Goal: Find specific page/section: Find specific page/section

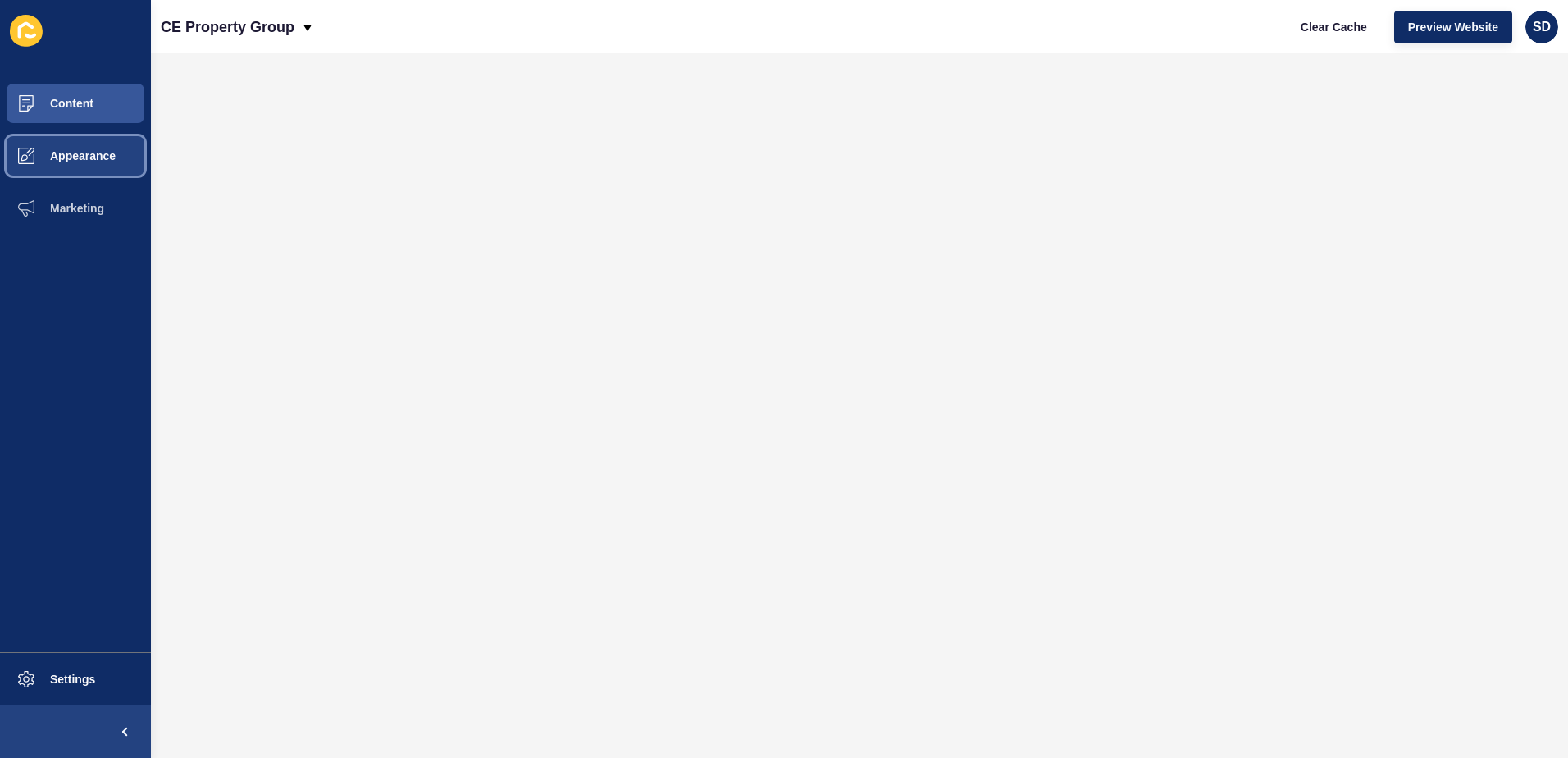
click at [80, 147] on button "Appearance" at bounding box center [75, 155] width 151 height 52
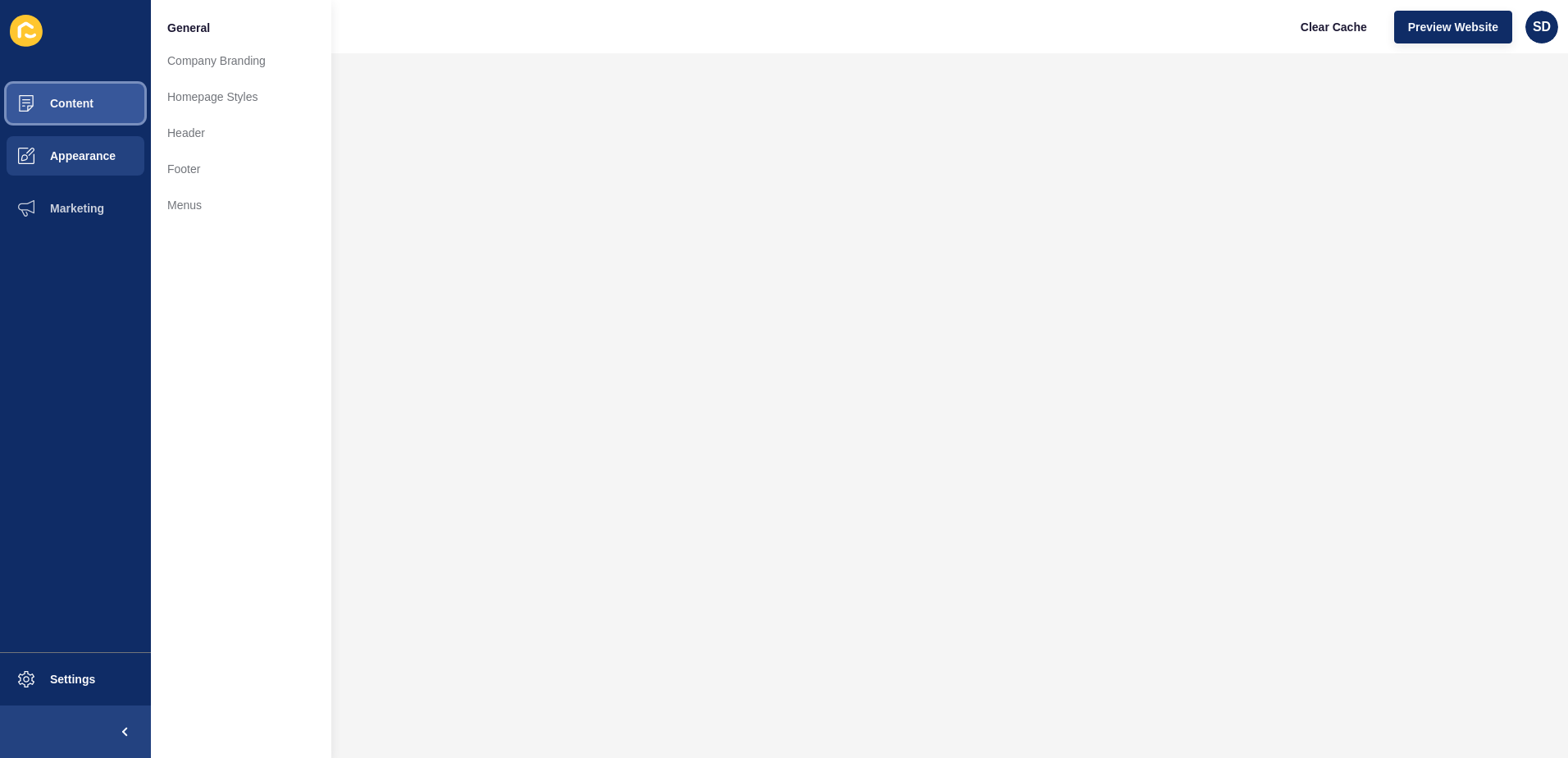
click at [89, 100] on span "Content" at bounding box center [45, 103] width 96 height 13
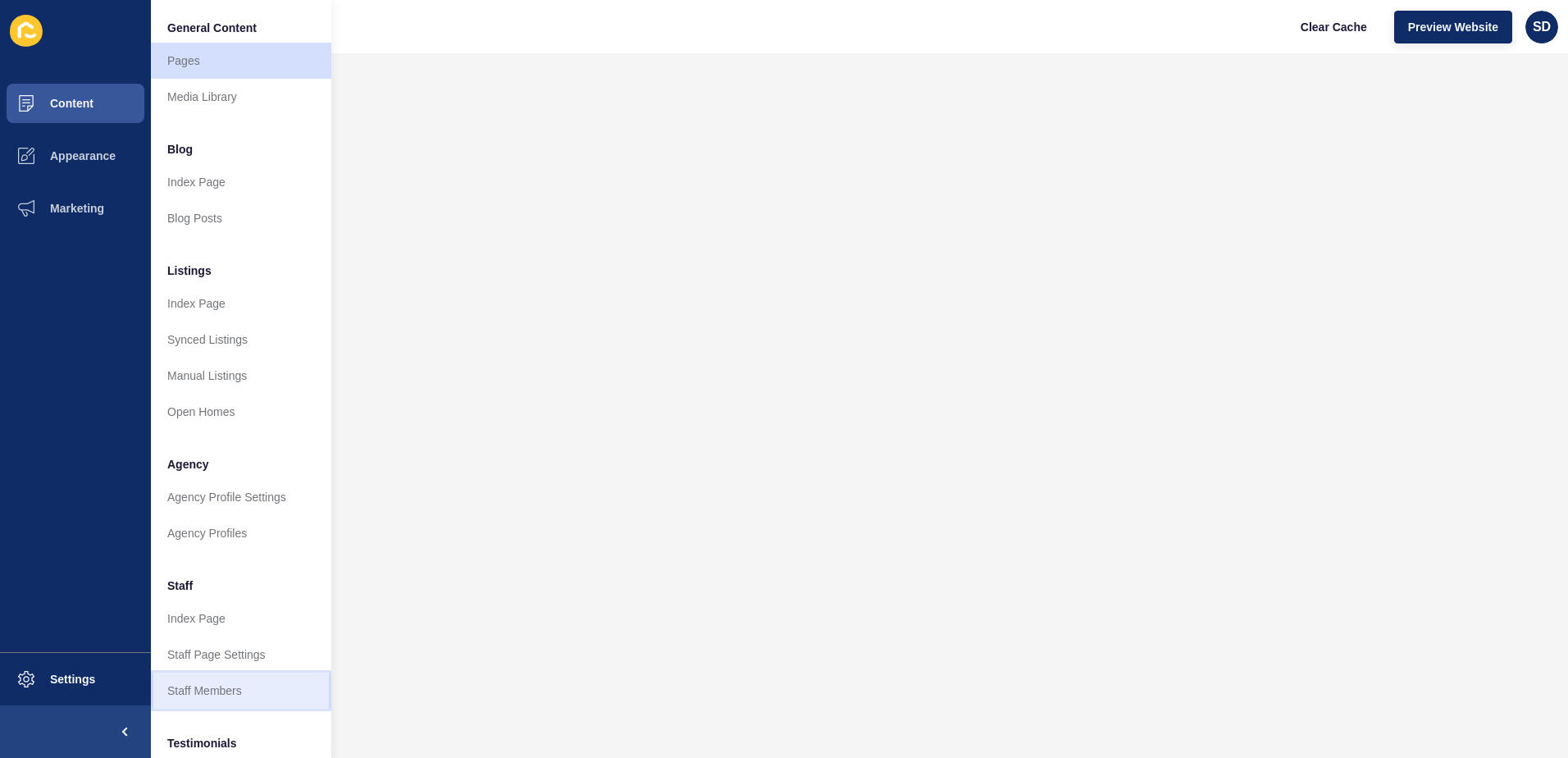
click at [239, 687] on link "Staff Members" at bounding box center [241, 690] width 181 height 36
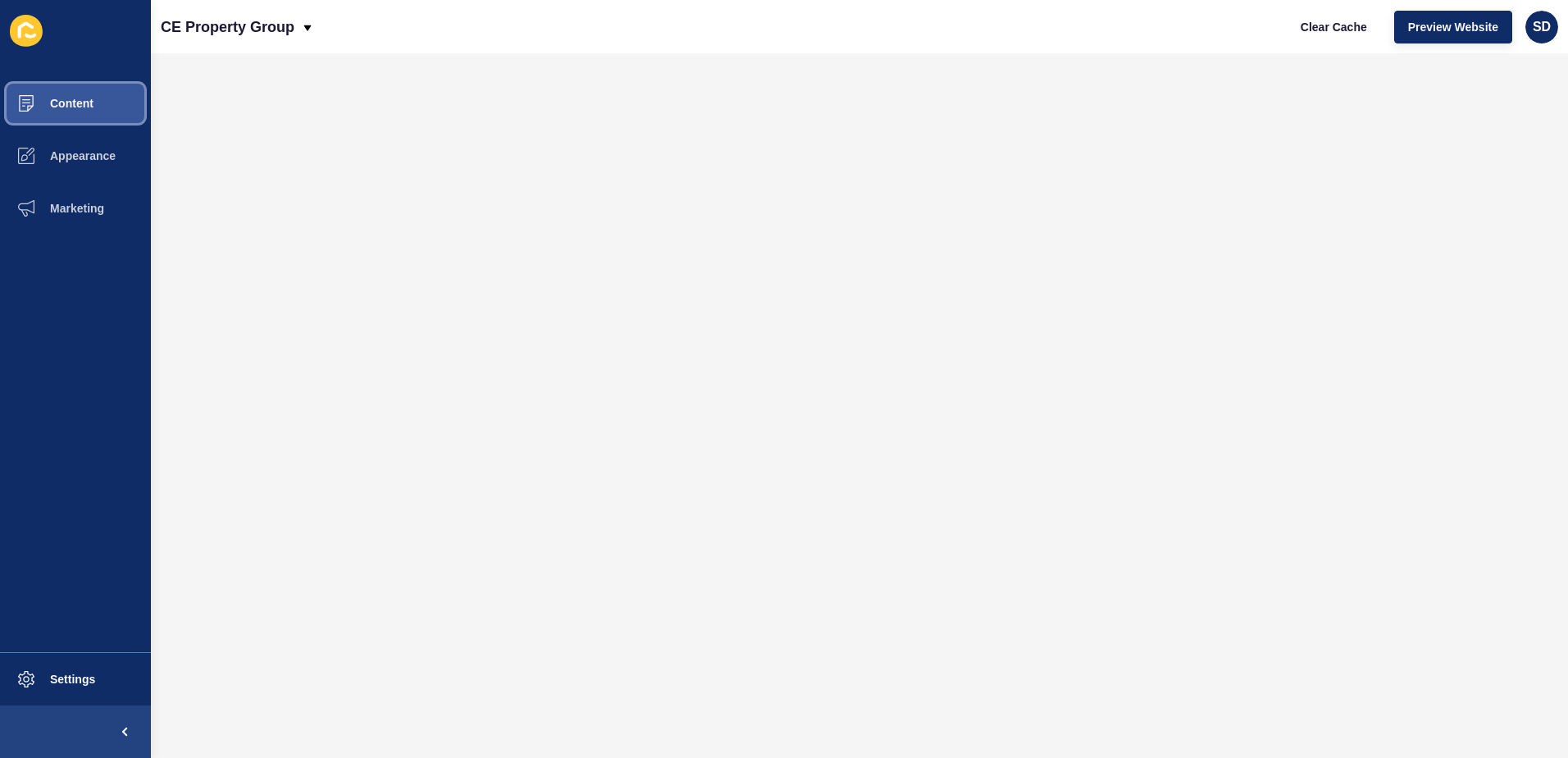
click at [116, 113] on button "Content" at bounding box center [75, 103] width 151 height 52
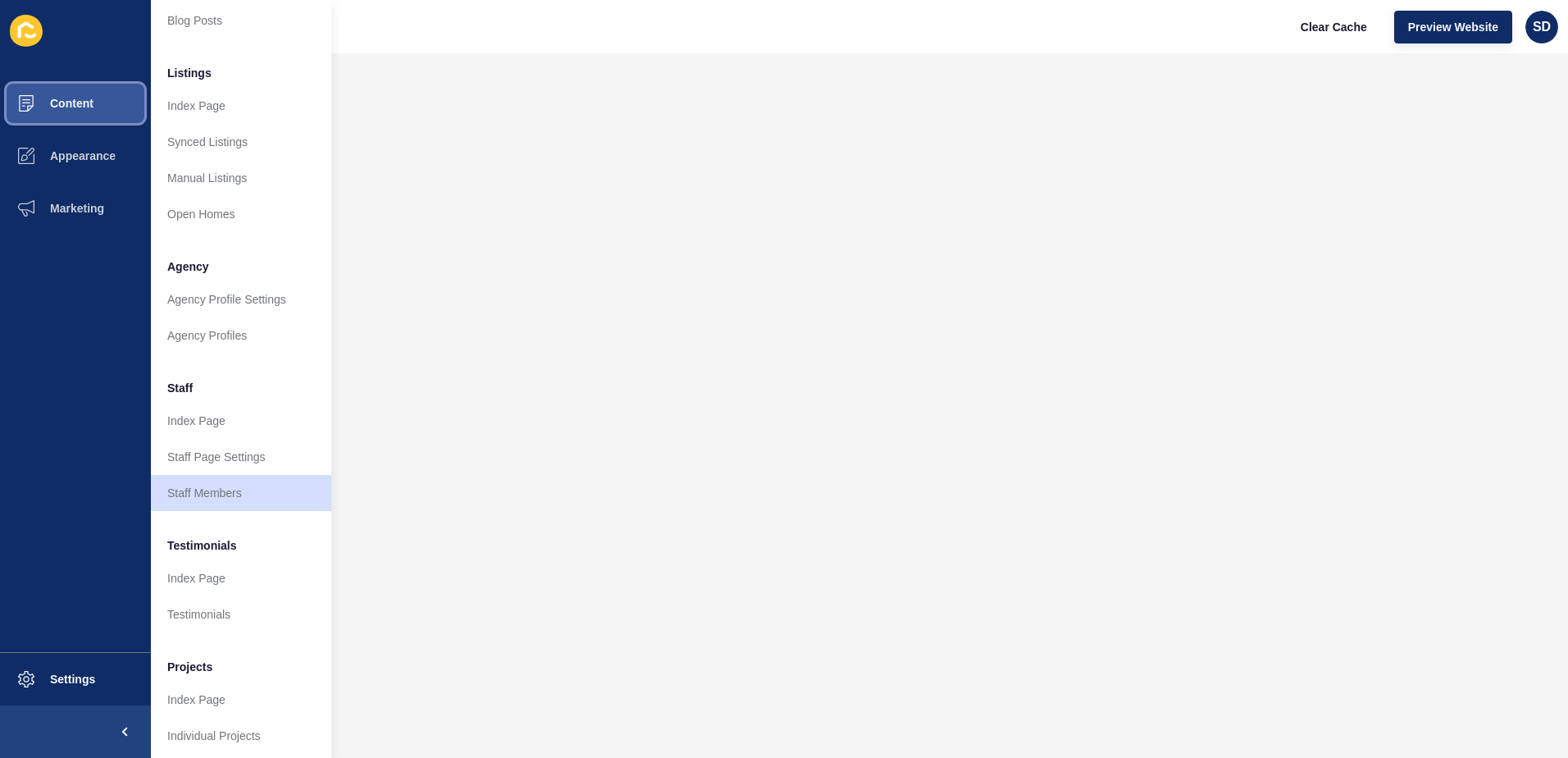
scroll to position [216, 0]
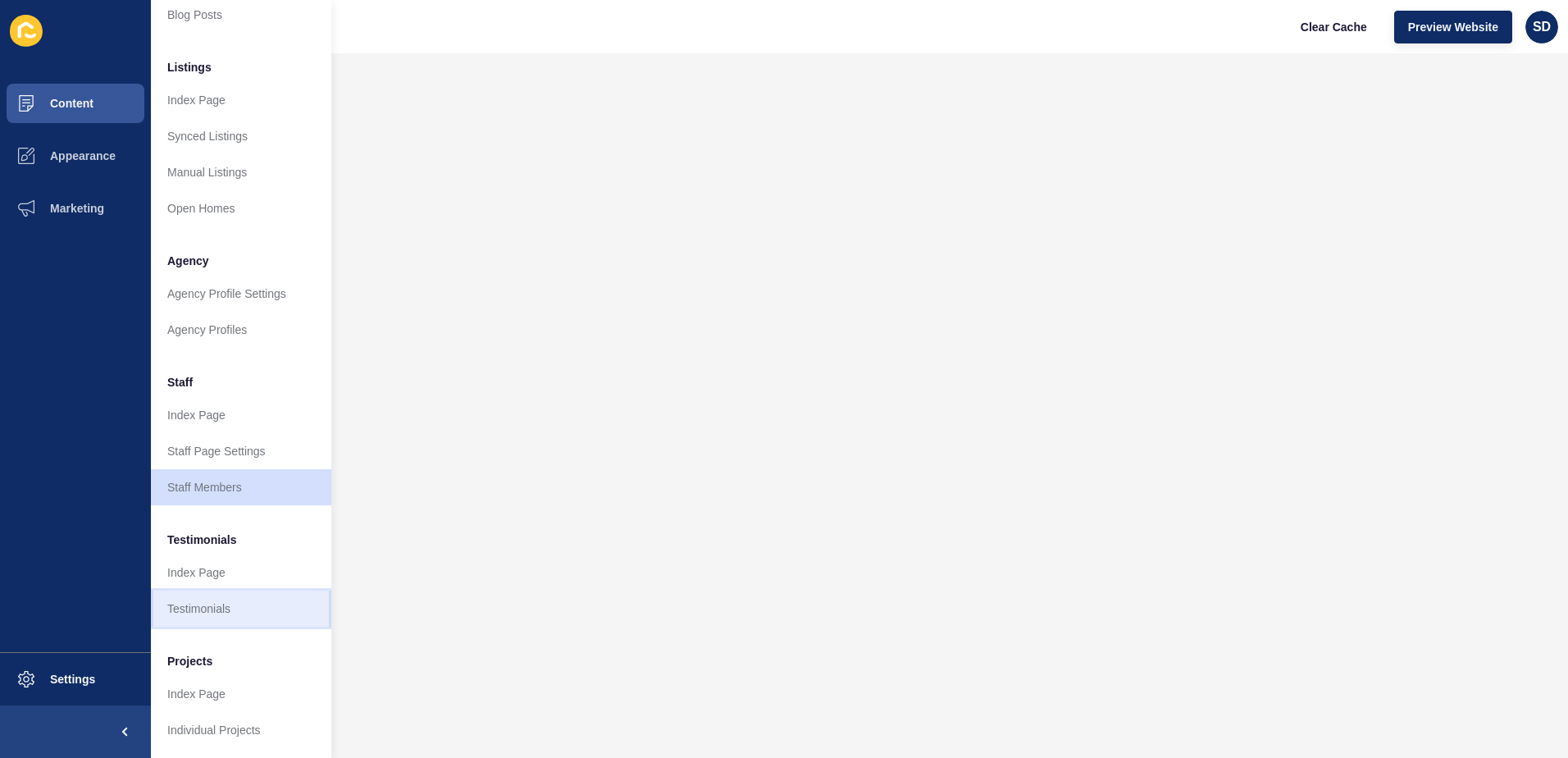
click at [202, 590] on link "Testimonials" at bounding box center [241, 608] width 181 height 36
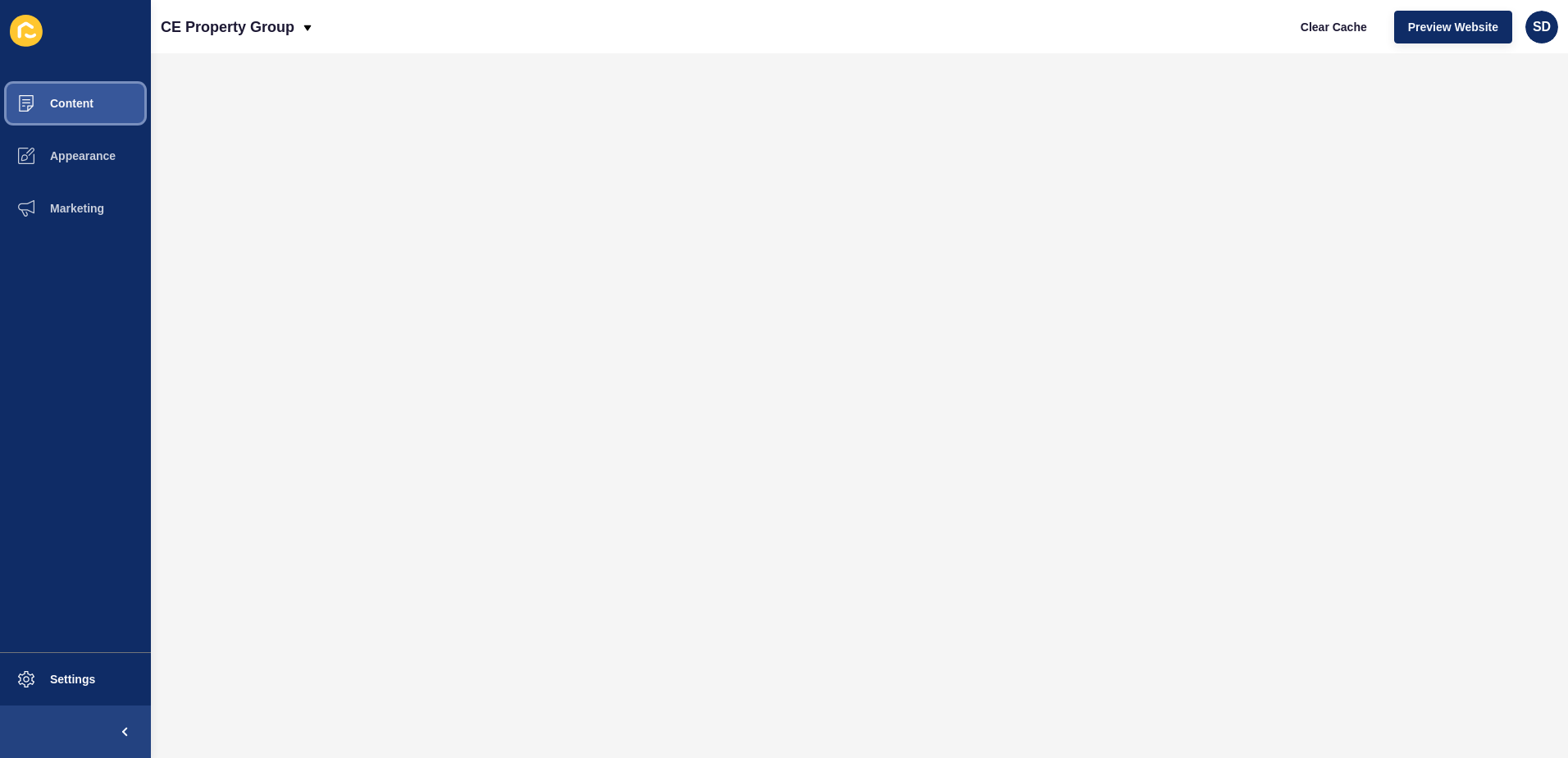
click at [97, 112] on button "Content" at bounding box center [75, 103] width 151 height 52
click at [1432, 25] on span "Preview Website" at bounding box center [1452, 27] width 90 height 16
click at [664, 40] on div "CE Property Group Clear Cache Preview Website SD" at bounding box center [859, 27] width 1417 height 53
